Goal: Transaction & Acquisition: Subscribe to service/newsletter

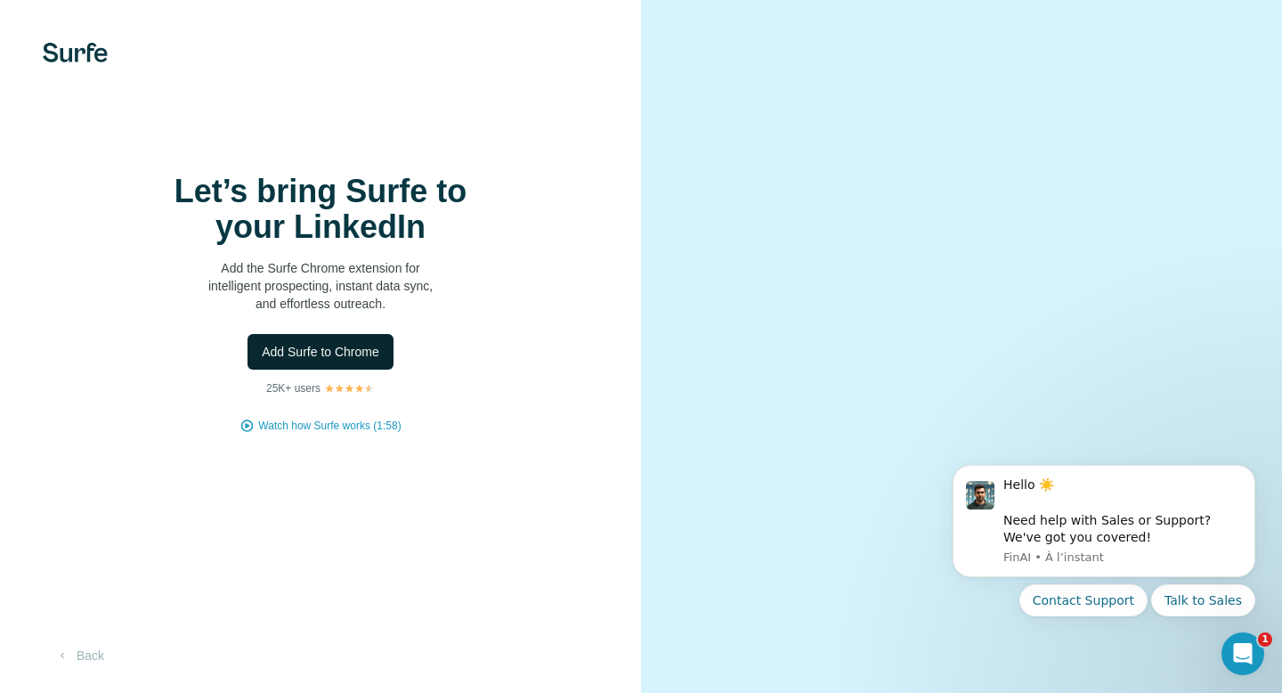
click at [328, 357] on span "Add Surfe to Chrome" at bounding box center [321, 352] width 118 height 18
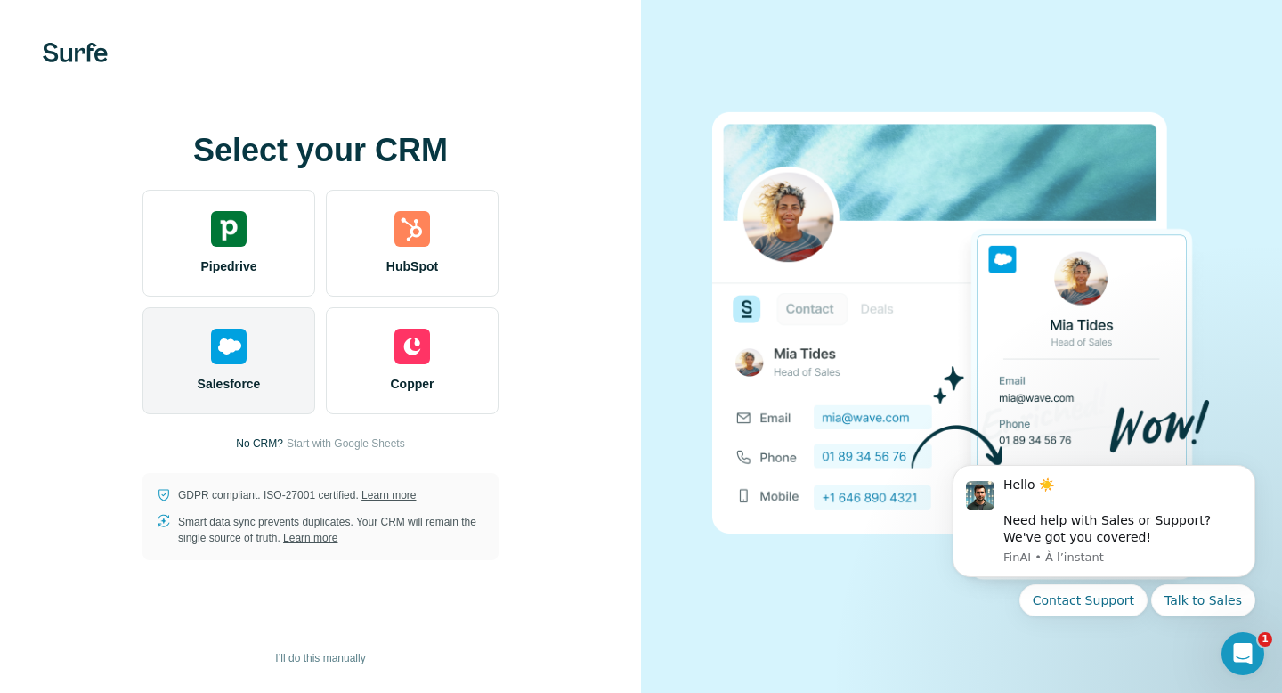
click at [249, 365] on div "Salesforce" at bounding box center [228, 360] width 173 height 107
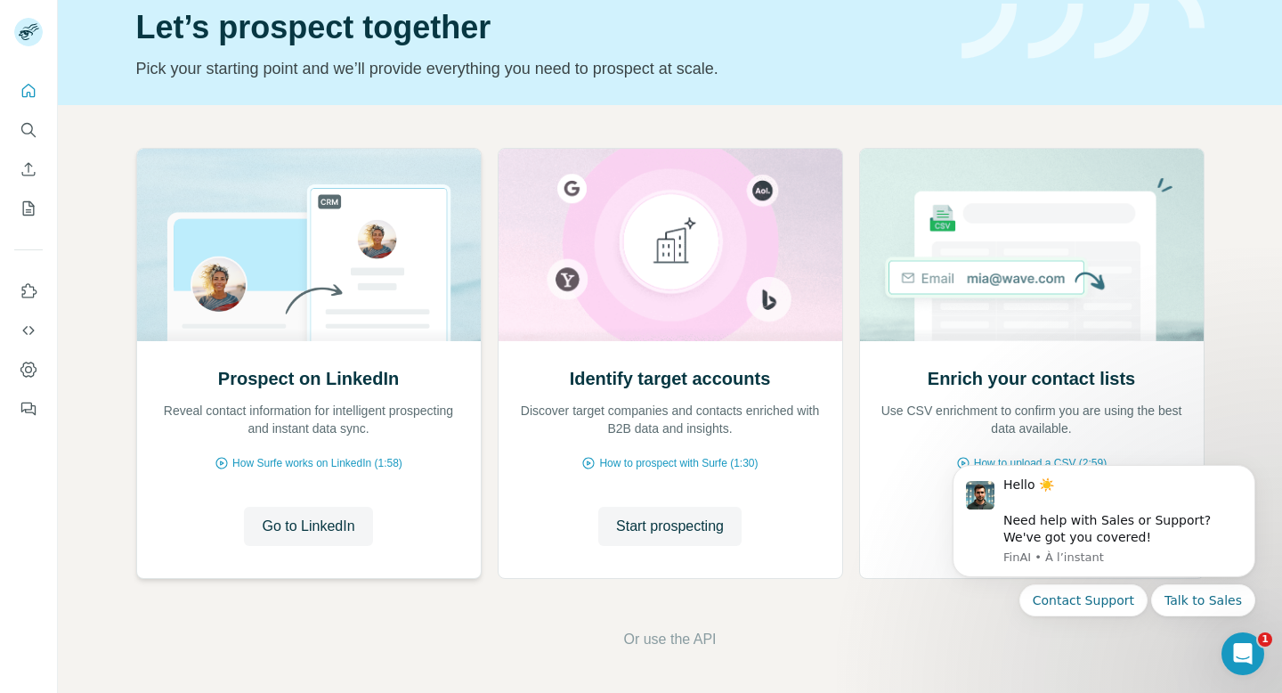
scroll to position [72, 0]
click at [303, 548] on div "Prospect on LinkedIn Reveal contact information for intelligent prospecting and…" at bounding box center [309, 460] width 344 height 237
click at [305, 523] on span "Go to LinkedIn" at bounding box center [308, 526] width 93 height 21
